Goal: Task Accomplishment & Management: Check status

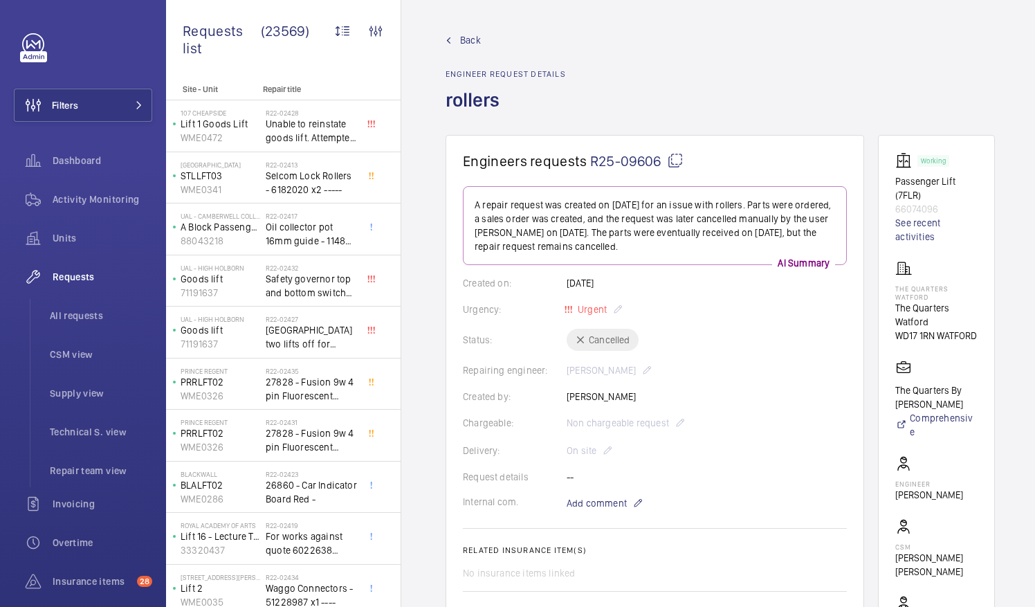
click at [675, 161] on mat-icon at bounding box center [675, 160] width 17 height 17
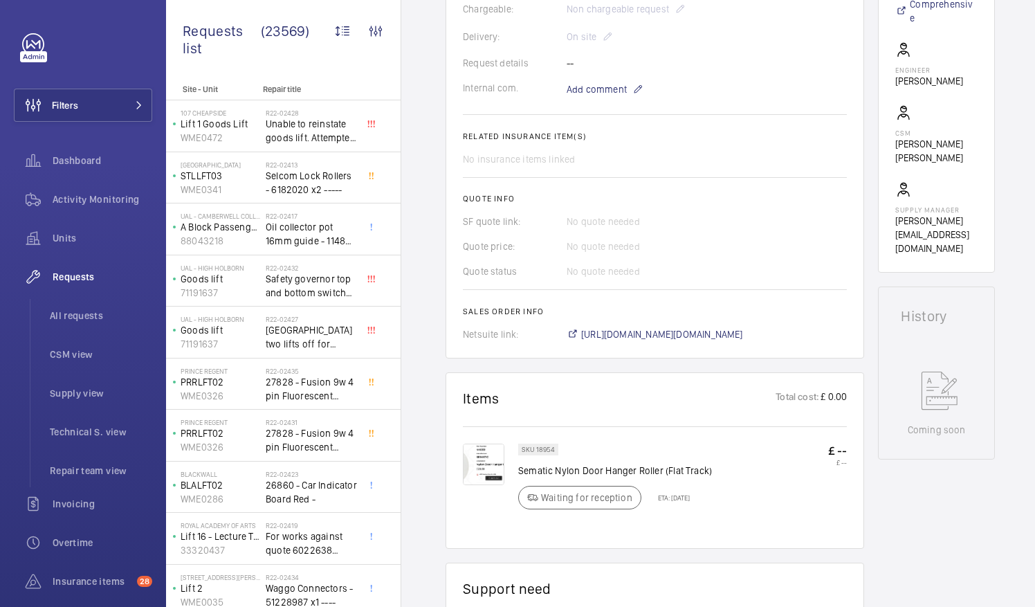
scroll to position [415, 0]
click at [484, 453] on img at bounding box center [484, 463] width 42 height 42
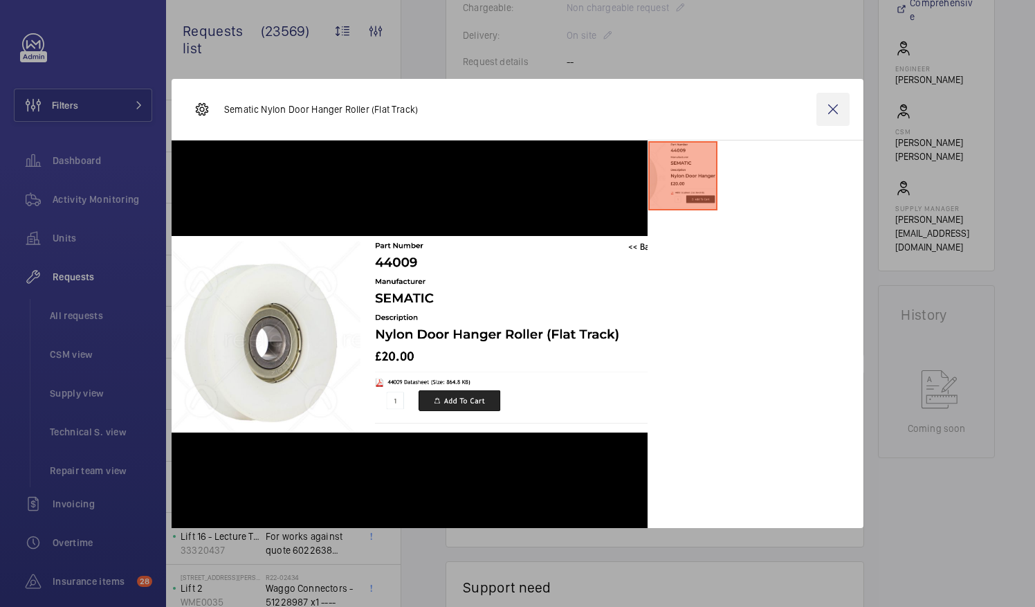
click at [836, 108] on wm-front-icon-button at bounding box center [832, 109] width 33 height 33
